Goal: Task Accomplishment & Management: Manage account settings

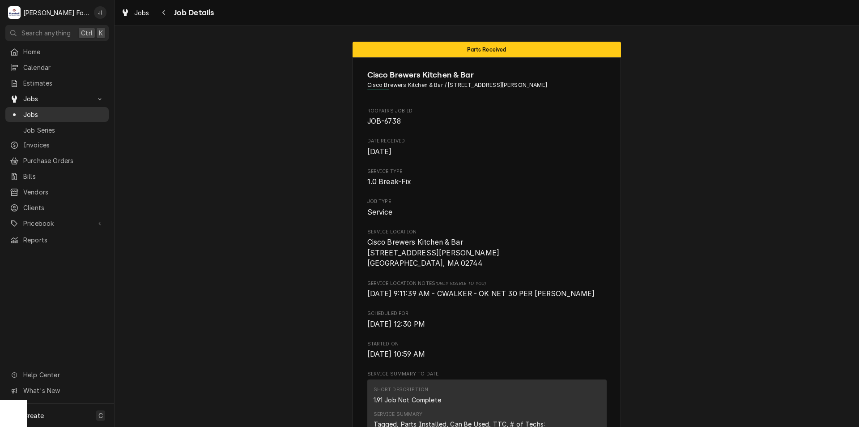
click at [29, 110] on span "Jobs" at bounding box center [63, 114] width 81 height 9
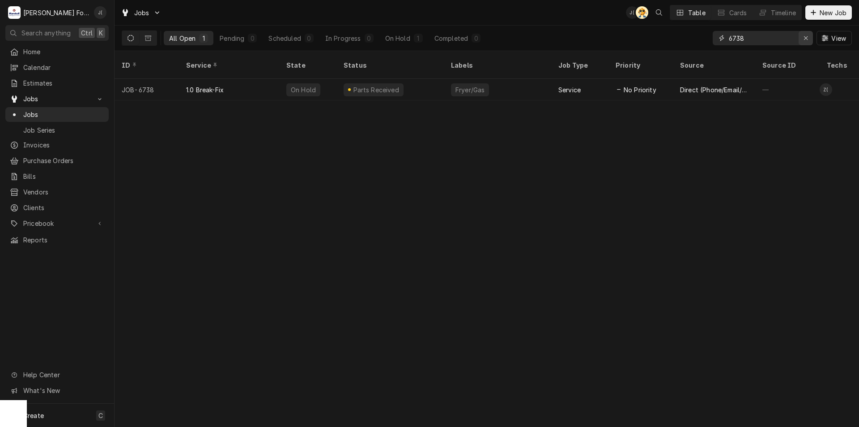
drag, startPoint x: 803, startPoint y: 39, endPoint x: 795, endPoint y: 38, distance: 8.2
click at [803, 39] on div "Erase input" at bounding box center [806, 38] width 9 height 9
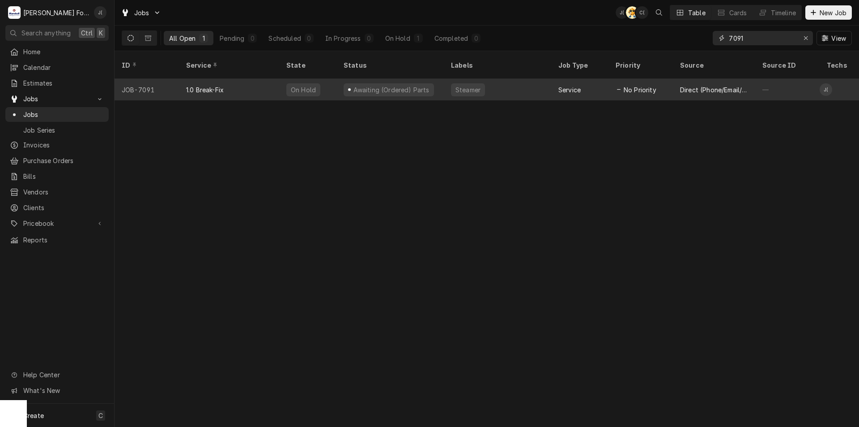
type input "7091"
click at [519, 85] on div "Steamer" at bounding box center [497, 89] width 107 height 21
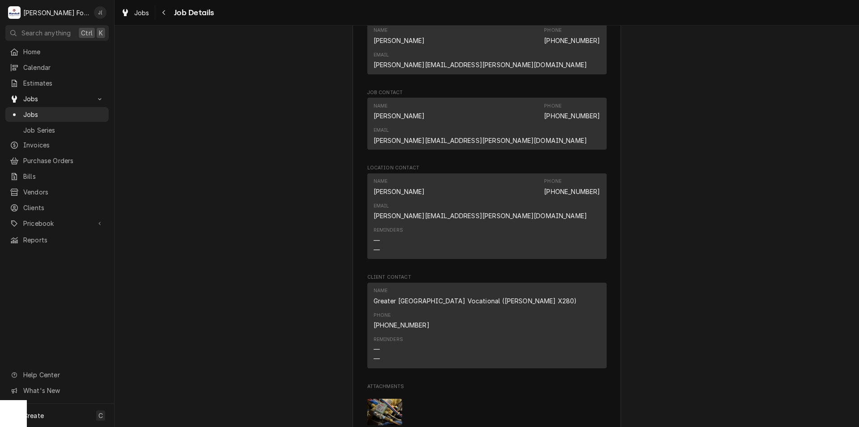
scroll to position [985, 0]
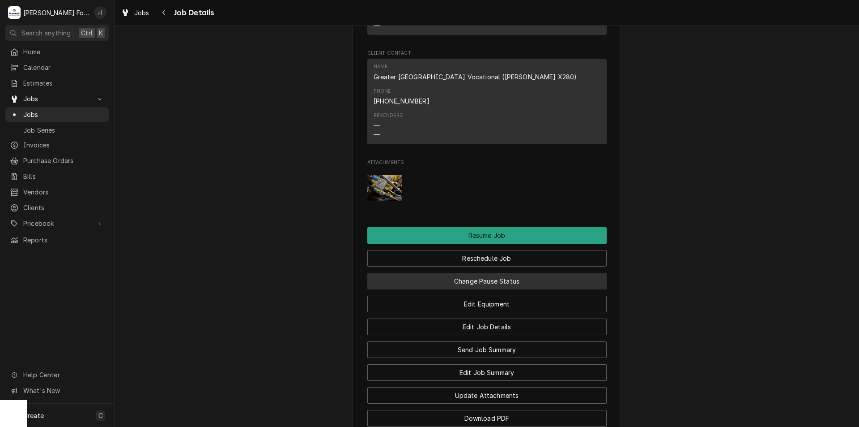
click at [482, 273] on button "Change Pause Status" at bounding box center [486, 281] width 239 height 17
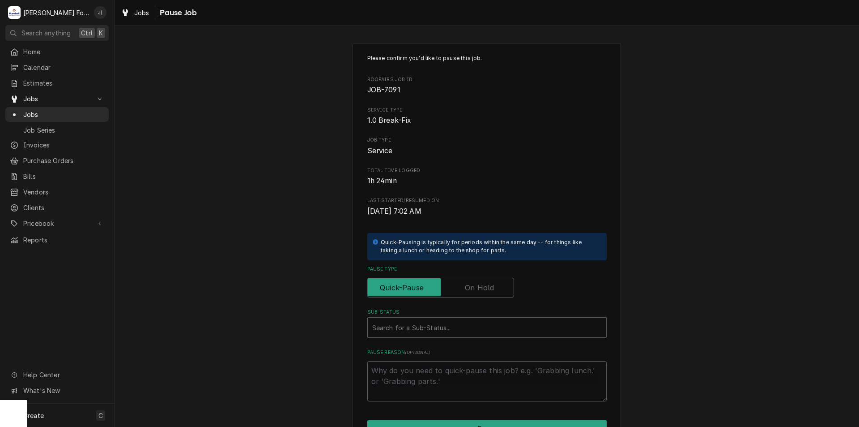
drag, startPoint x: 487, startPoint y: 286, endPoint x: 483, endPoint y: 314, distance: 28.1
click at [485, 290] on label "Pause Type" at bounding box center [440, 288] width 147 height 20
click at [485, 290] on input "Pause Type" at bounding box center [441, 288] width 139 height 20
checkbox input "true"
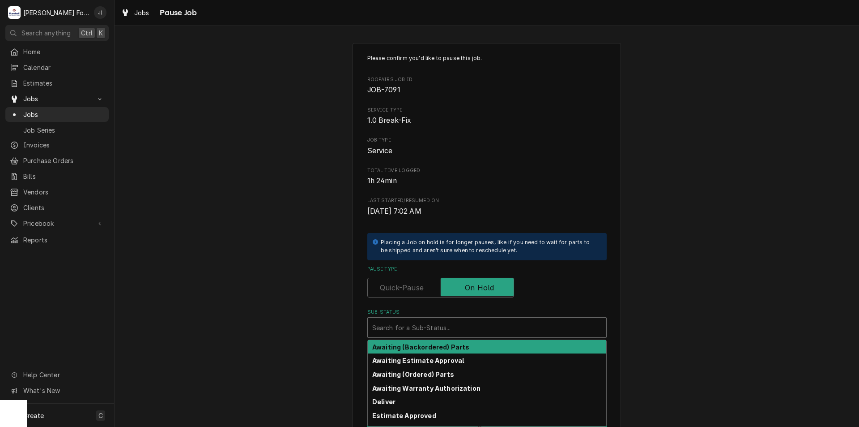
click at [470, 323] on div "Sub-Status" at bounding box center [487, 327] width 230 height 16
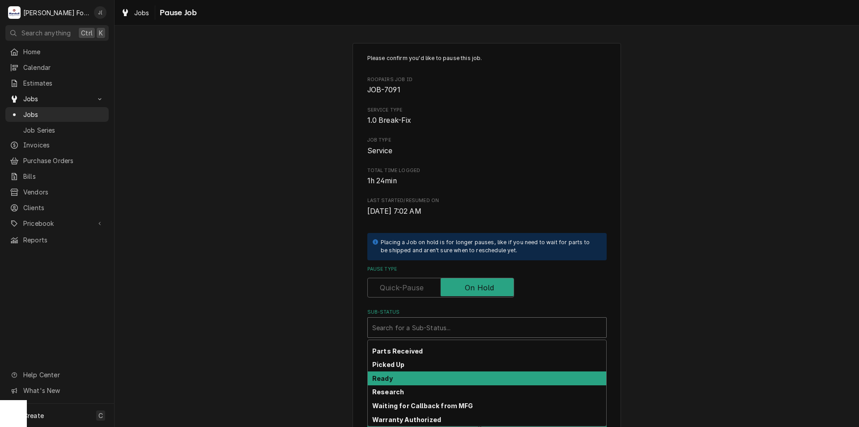
scroll to position [102, 0]
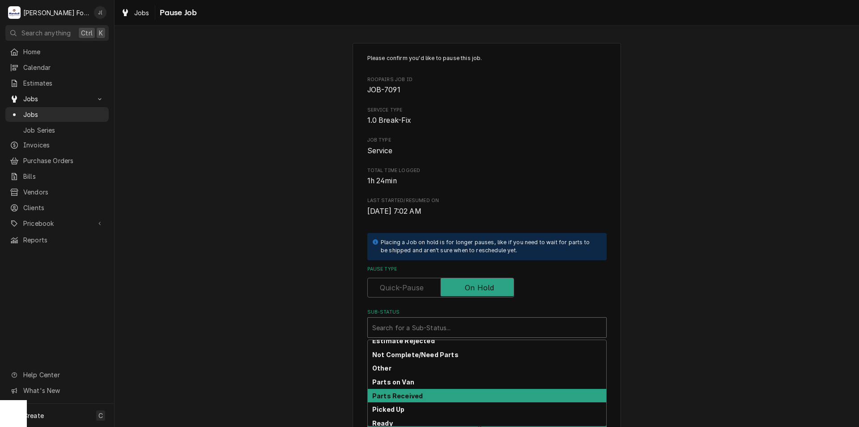
click at [429, 396] on div "Parts Received" at bounding box center [487, 396] width 239 height 14
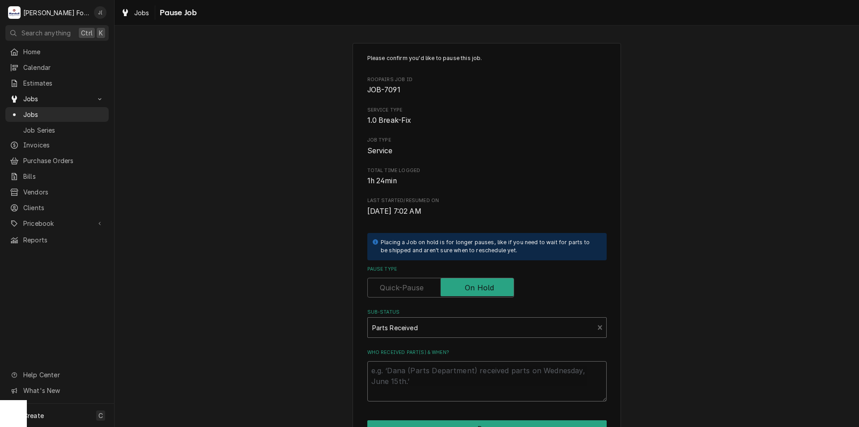
click at [425, 384] on textarea "Who received part(s) & when?" at bounding box center [486, 381] width 239 height 40
type textarea "x"
type textarea "0"
type textarea "x"
type textarea "09"
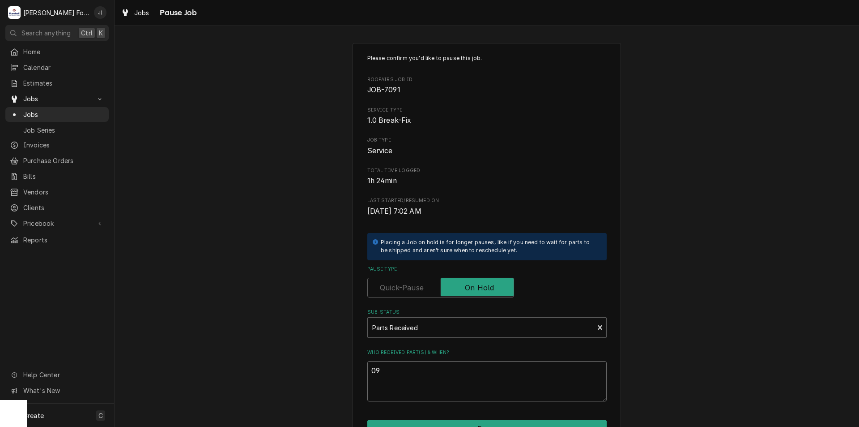
type textarea "x"
type textarea "09/"
type textarea "x"
type textarea "09/1"
type textarea "x"
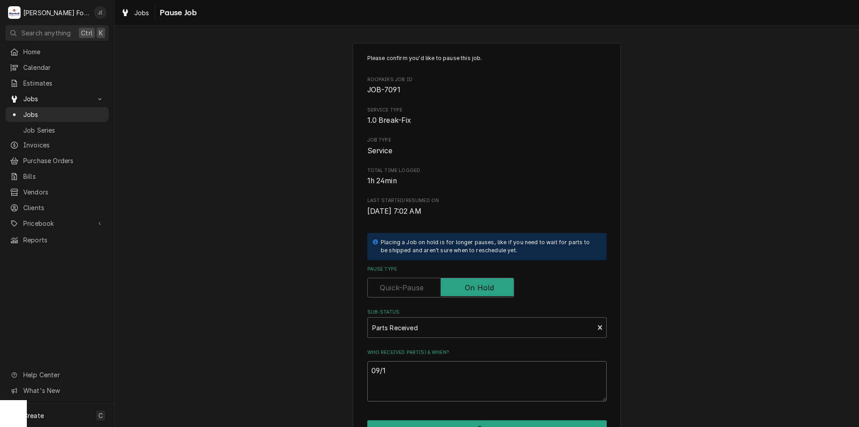
type textarea "09/11"
type textarea "x"
type textarea "09/11/"
type textarea "x"
type textarea "09/11/2"
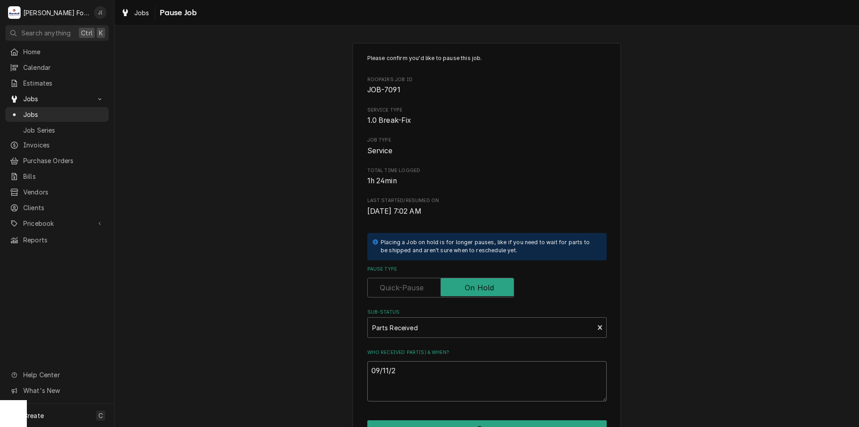
type textarea "x"
type textarea "09/11/20"
type textarea "x"
type textarea "09/11/202"
type textarea "x"
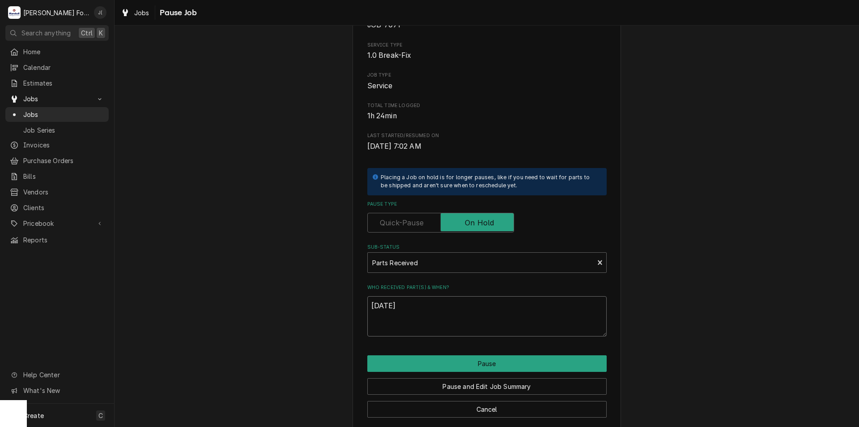
scroll to position [75, 0]
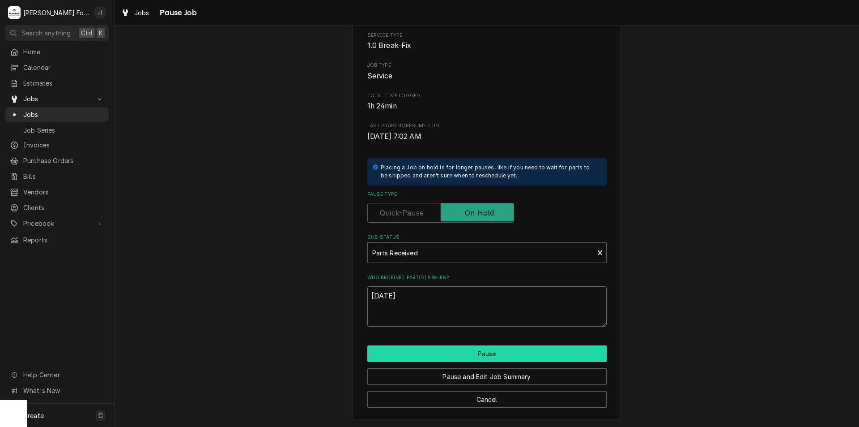
type textarea "09/11/2025"
click at [495, 352] on button "Pause" at bounding box center [486, 353] width 239 height 17
type textarea "x"
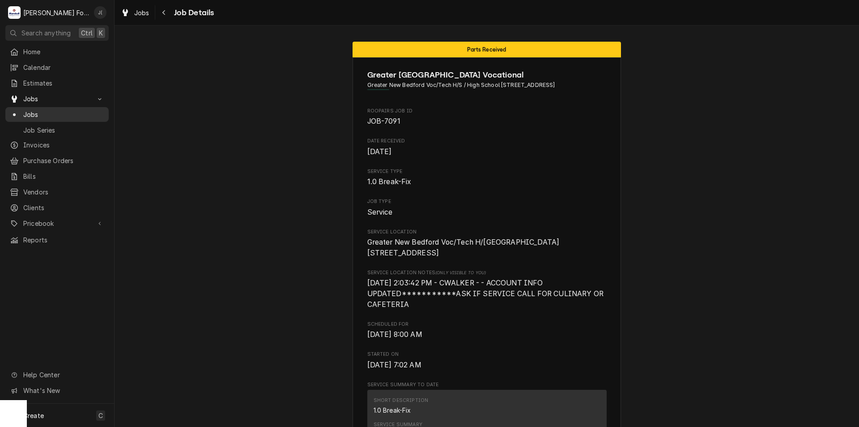
click at [59, 110] on span "Jobs" at bounding box center [63, 114] width 81 height 9
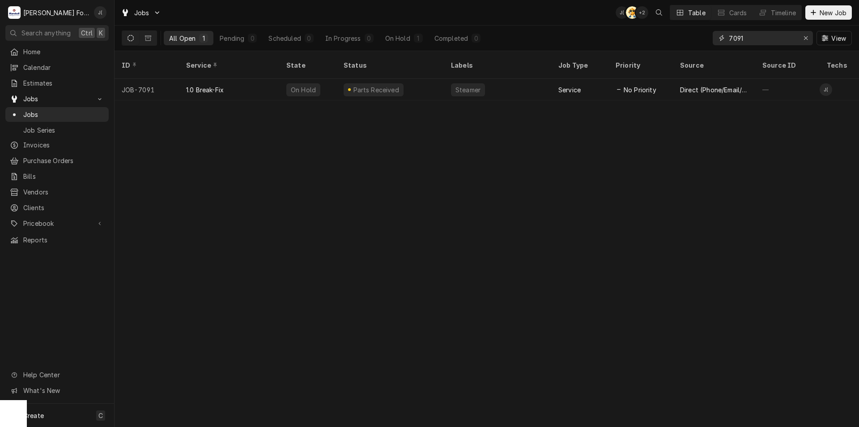
drag, startPoint x: 805, startPoint y: 36, endPoint x: 796, endPoint y: 38, distance: 9.3
click at [803, 38] on div "Erase input" at bounding box center [806, 38] width 9 height 9
click at [791, 38] on input "Dynamic Content Wrapper" at bounding box center [771, 38] width 84 height 14
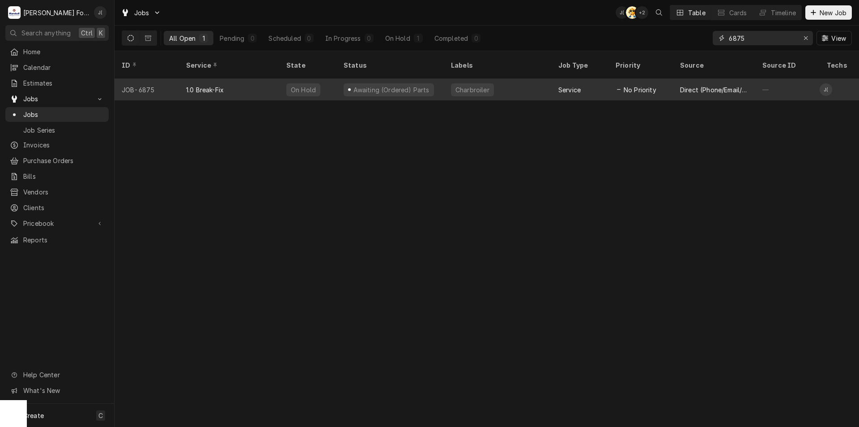
type input "6875"
click at [537, 83] on div "Charbroiler" at bounding box center [497, 89] width 107 height 21
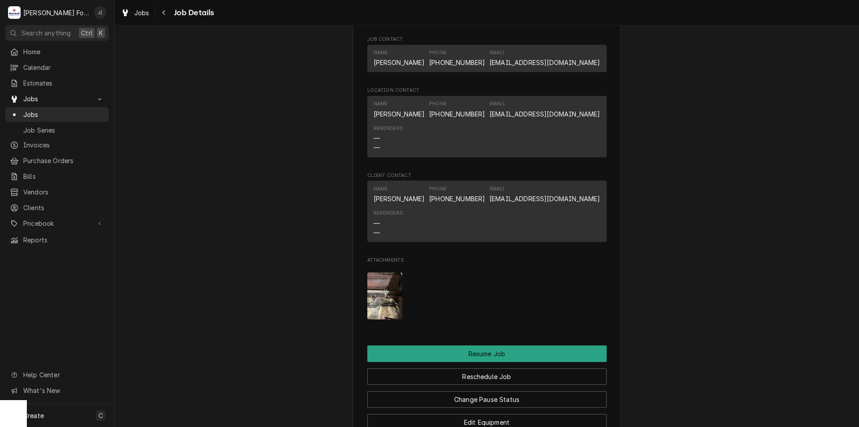
scroll to position [1119, 0]
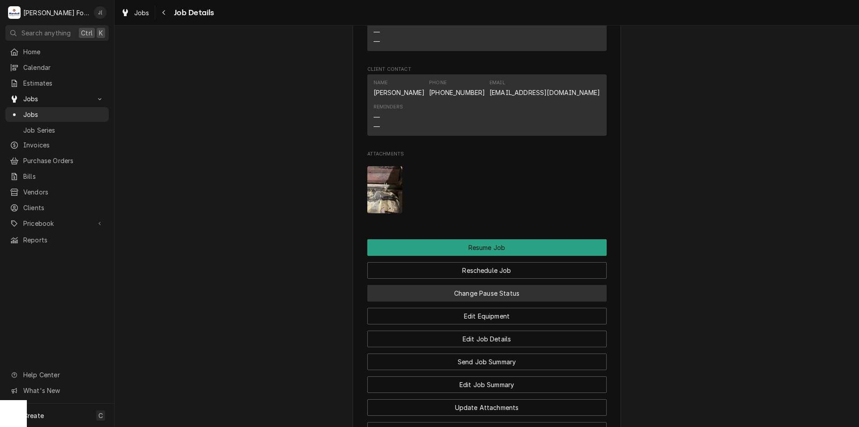
click at [469, 301] on button "Change Pause Status" at bounding box center [486, 293] width 239 height 17
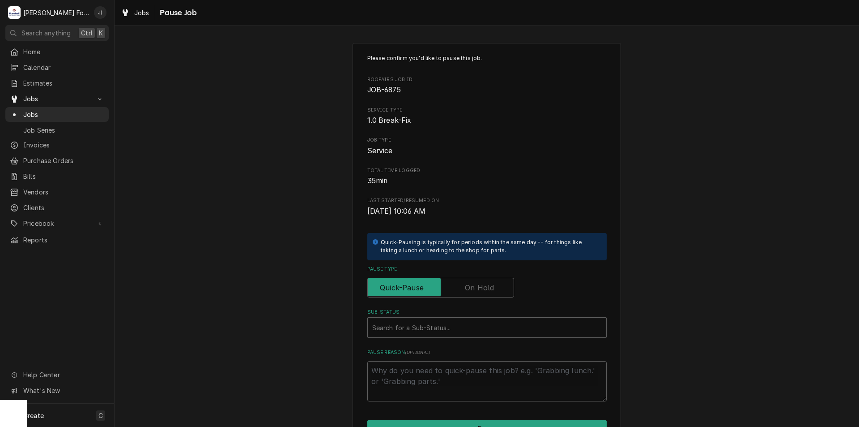
click at [477, 284] on label "Pause Type" at bounding box center [440, 288] width 147 height 20
click at [477, 284] on input "Pause Type" at bounding box center [441, 288] width 139 height 20
checkbox input "true"
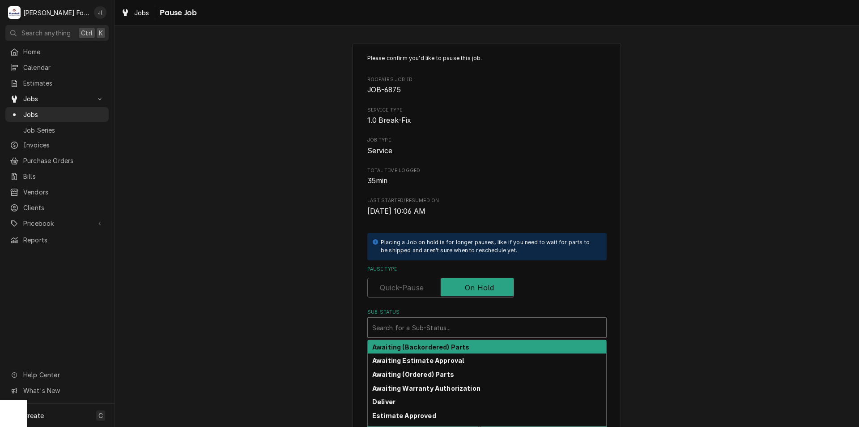
click at [461, 331] on div "Sub-Status" at bounding box center [487, 327] width 230 height 16
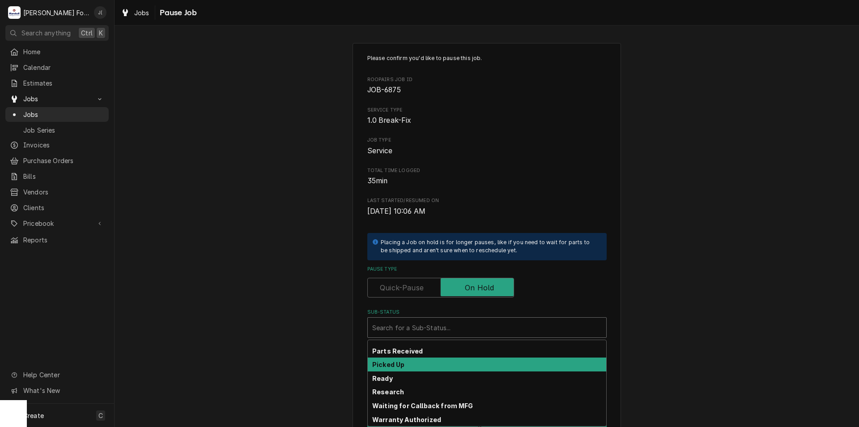
scroll to position [147, 0]
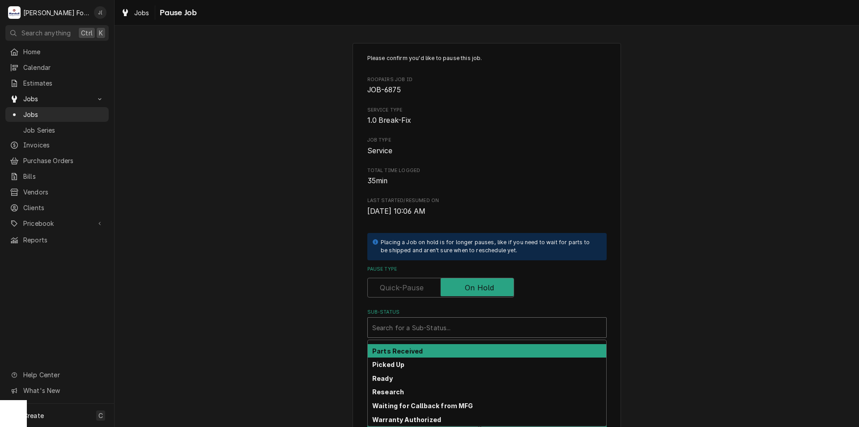
click at [454, 350] on div "Parts Received" at bounding box center [487, 351] width 239 height 14
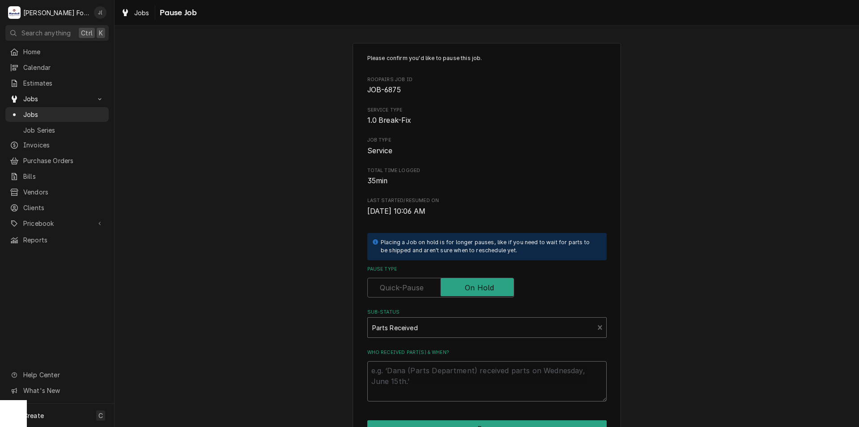
click at [454, 371] on textarea "Who received part(s) & when?" at bounding box center [486, 381] width 239 height 40
type textarea "x"
type textarea "0"
type textarea "x"
type textarea "09"
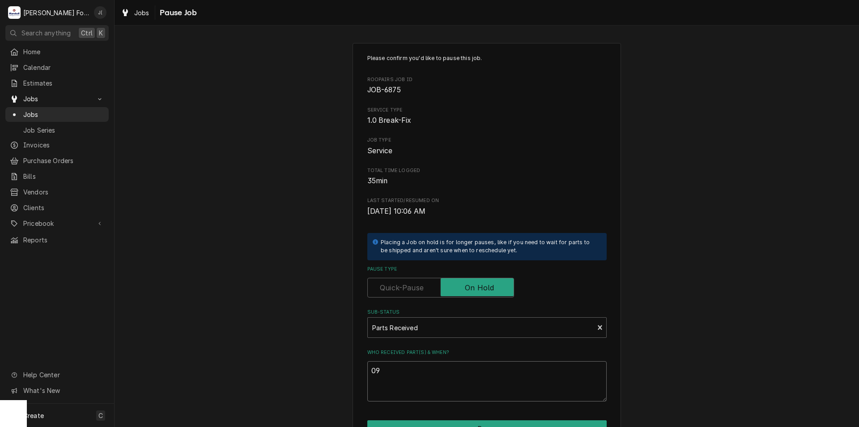
type textarea "x"
type textarea "091"
type textarea "x"
type textarea "0911"
type textarea "x"
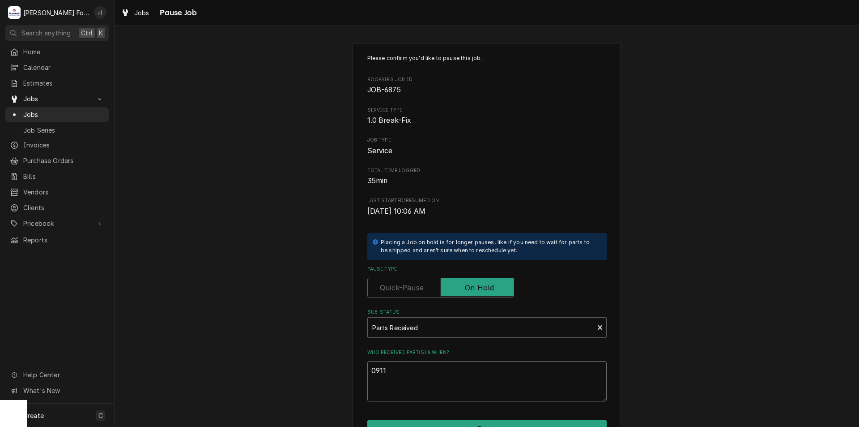
type textarea "091"
type textarea "x"
type textarea "09"
type textarea "x"
type textarea "09/"
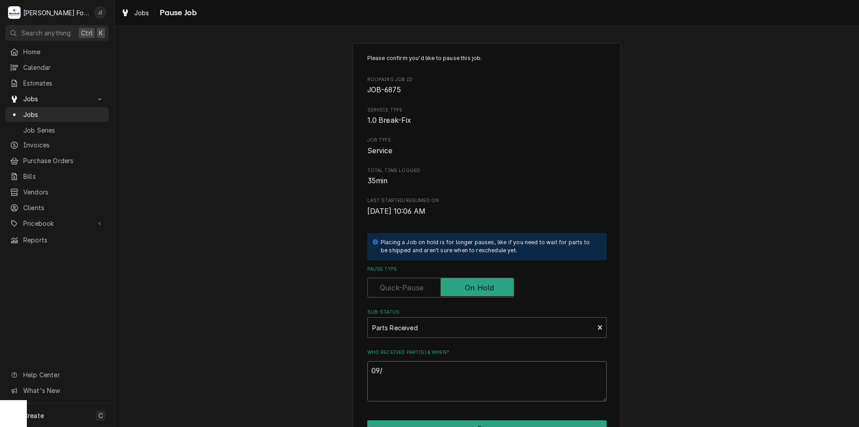
type textarea "x"
type textarea "09/1"
type textarea "x"
type textarea "09/11"
type textarea "x"
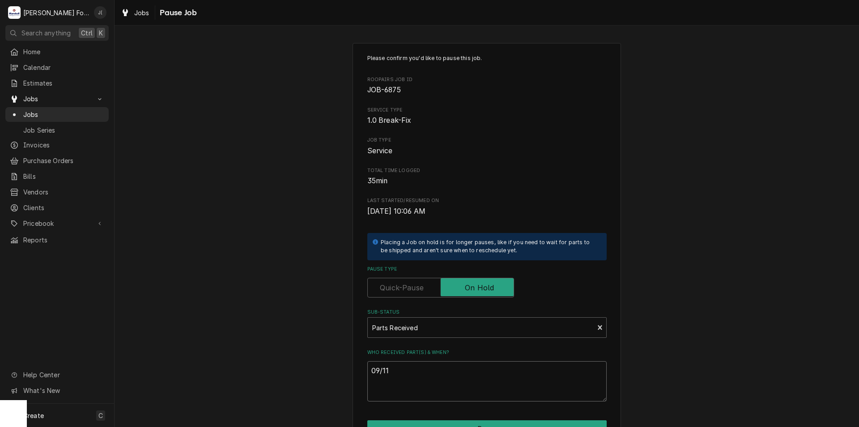
type textarea "09/11/"
type textarea "x"
type textarea "09/11/2"
type textarea "x"
type textarea "09/11/20"
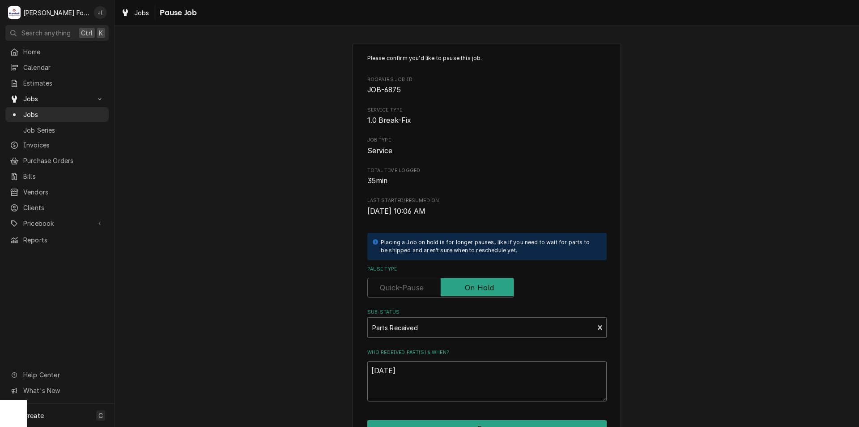
type textarea "x"
type textarea "09/11/202"
type textarea "x"
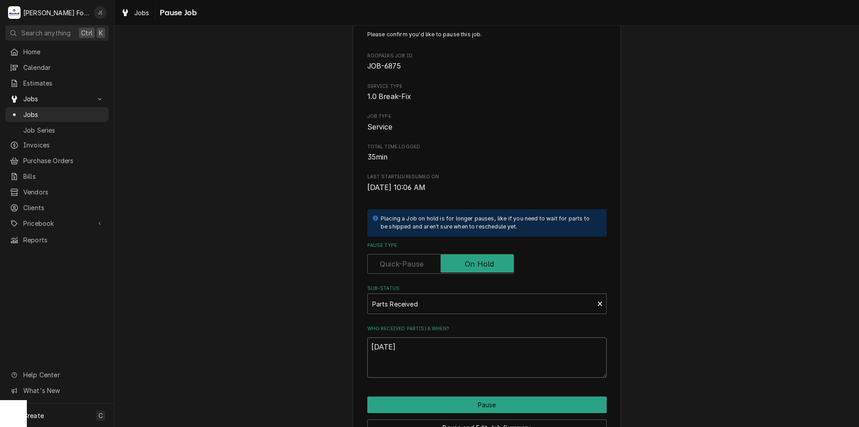
scroll to position [75, 0]
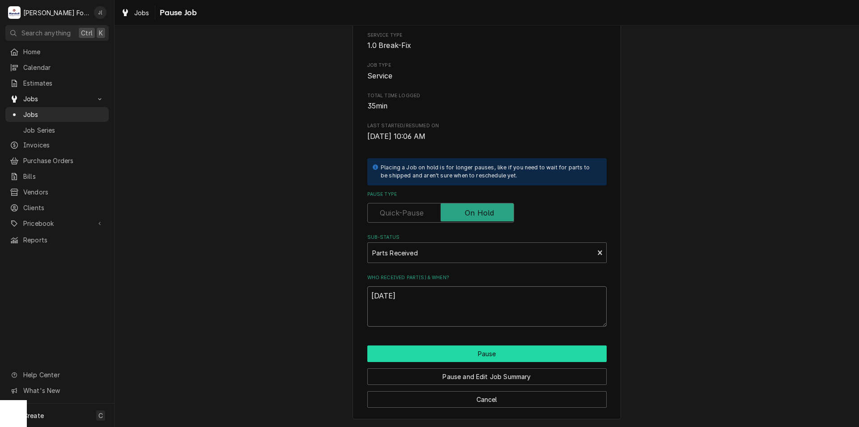
type textarea "09/11/2025"
click at [502, 354] on button "Pause" at bounding box center [486, 353] width 239 height 17
type textarea "x"
